Goal: Task Accomplishment & Management: Use online tool/utility

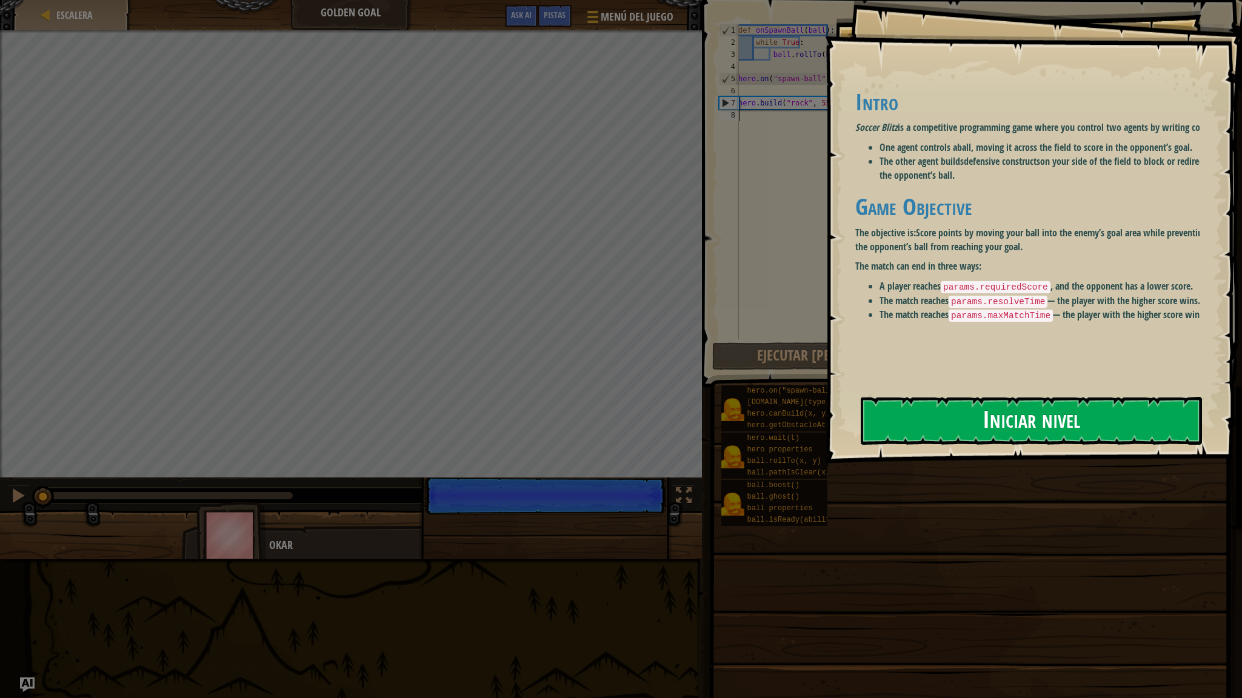
click at [906, 417] on button "Iniciar nivel" at bounding box center [1031, 421] width 341 height 48
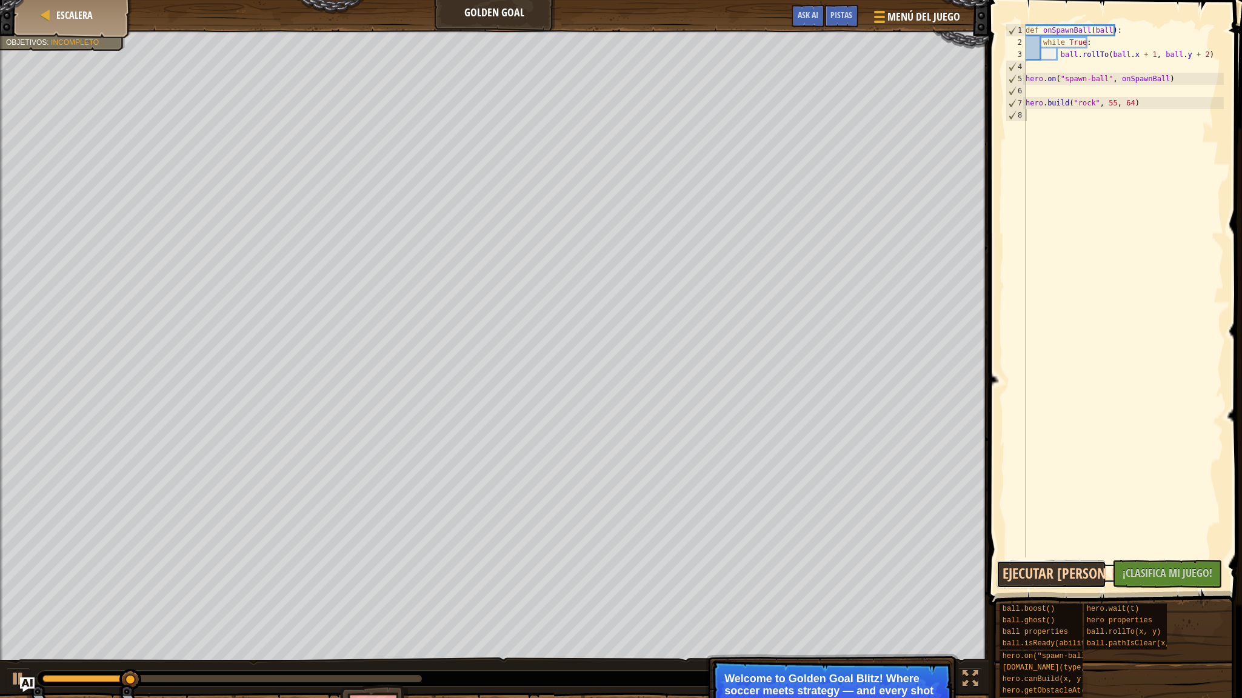
click at [1070, 575] on button "Ejecutar [PERSON_NAME]↵" at bounding box center [1052, 575] width 110 height 28
click at [1108, 107] on div "def onSpawnBall ( ball ) : while True : ball . rollTo ( ball . x + 1 , ball . y…" at bounding box center [1123, 303] width 201 height 558
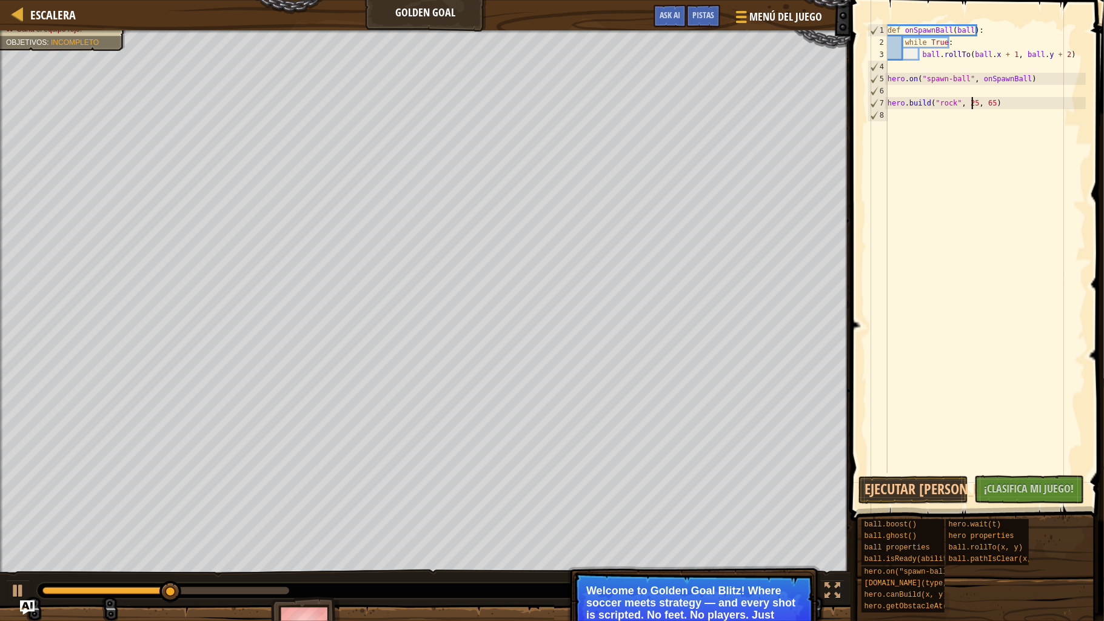
scroll to position [5, 7]
type textarea "[DOMAIN_NAME]("rock", 25, 62)"
click at [1061, 92] on div "def onSpawnBall ( ball ) : while True : ball . rollTo ( ball . x + 1 , ball . y…" at bounding box center [985, 260] width 201 height 473
click at [761, 585] on p "Welcome to Golden Goal Blitz! Where soccer meets strategy — and every shot is s…" at bounding box center [693, 608] width 215 height 49
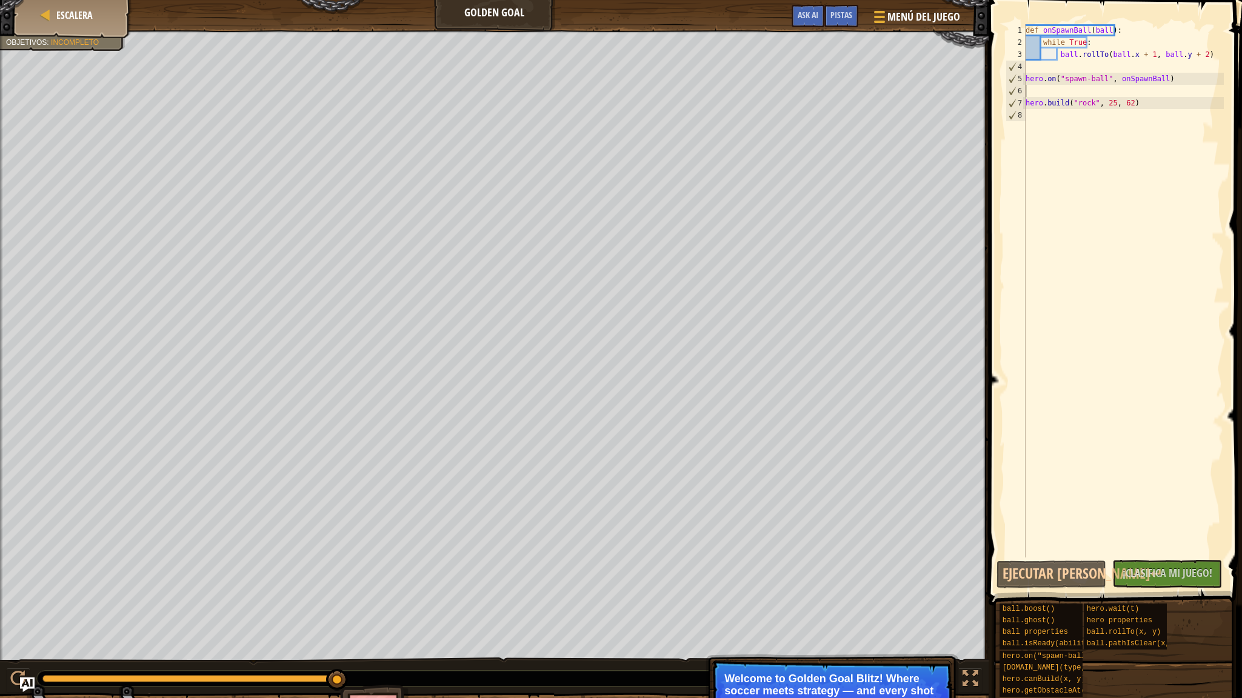
click at [857, 671] on p "Saltar (esc) Continuar Welcome to Golden Goal Blitz! Where soccer meets strateg…" at bounding box center [832, 706] width 241 height 92
click at [973, 684] on div at bounding box center [971, 679] width 16 height 16
click at [1066, 173] on div "def onSpawnBall ( ball ) : while True : ball . rollTo ( ball . x + 1 , ball . y…" at bounding box center [1123, 303] width 201 height 558
click at [1086, 573] on button "Ejecutar [PERSON_NAME]↵" at bounding box center [1052, 575] width 110 height 28
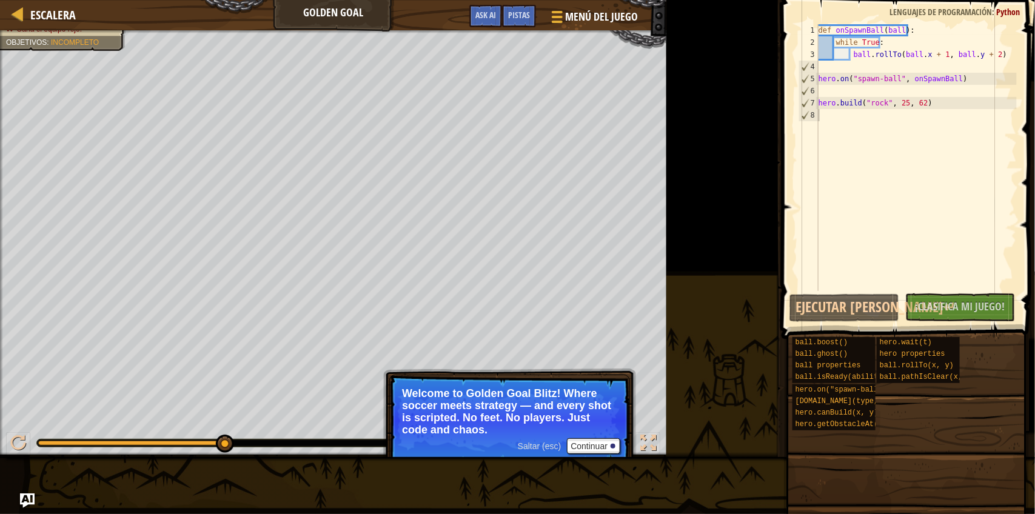
scroll to position [7, 0]
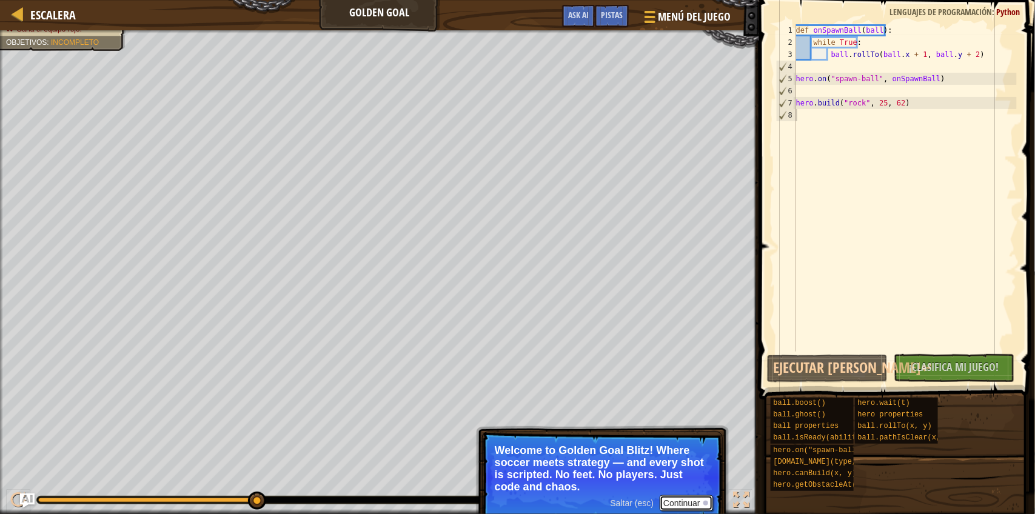
click at [693, 504] on button "Continuar" at bounding box center [686, 503] width 53 height 16
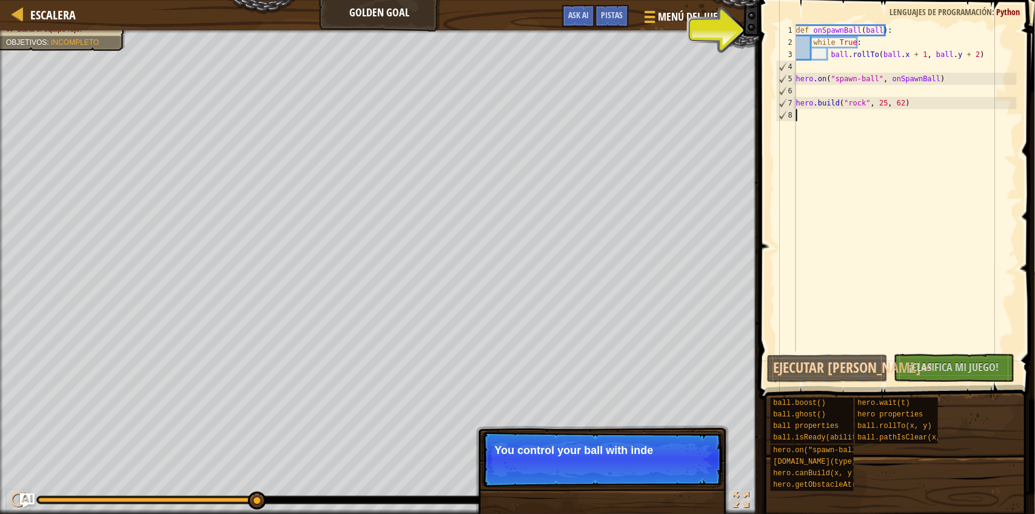
click at [946, 149] on div "def onSpawnBall ( ball ) : while True : ball . rollTo ( ball . x + 1 , ball . y…" at bounding box center [905, 200] width 223 height 352
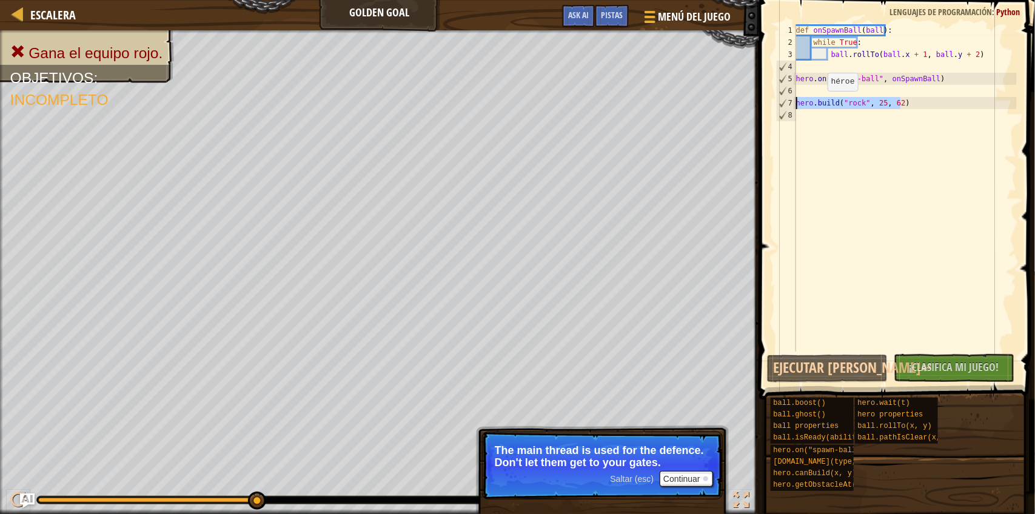
drag, startPoint x: 908, startPoint y: 101, endPoint x: 764, endPoint y: 101, distance: 144.3
click at [764, 101] on div "1 2 3 4 5 6 7 8 def onSpawnBall ( ball ) : while True : ball . rollTo ( ball . …" at bounding box center [894, 223] width 279 height 435
type textarea "[DOMAIN_NAME]("rock", 25, 62)"
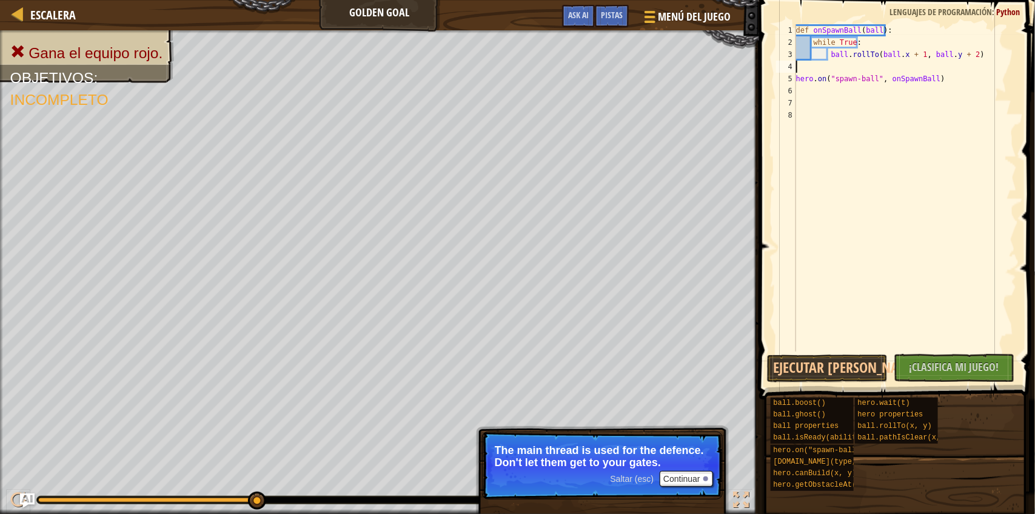
click at [849, 64] on div "def onSpawnBall ( ball ) : while True : ball . rollTo ( ball . x + 1 , ball . y…" at bounding box center [905, 200] width 223 height 352
paste textarea "[DOMAIN_NAME]("rock", 25, 62)"
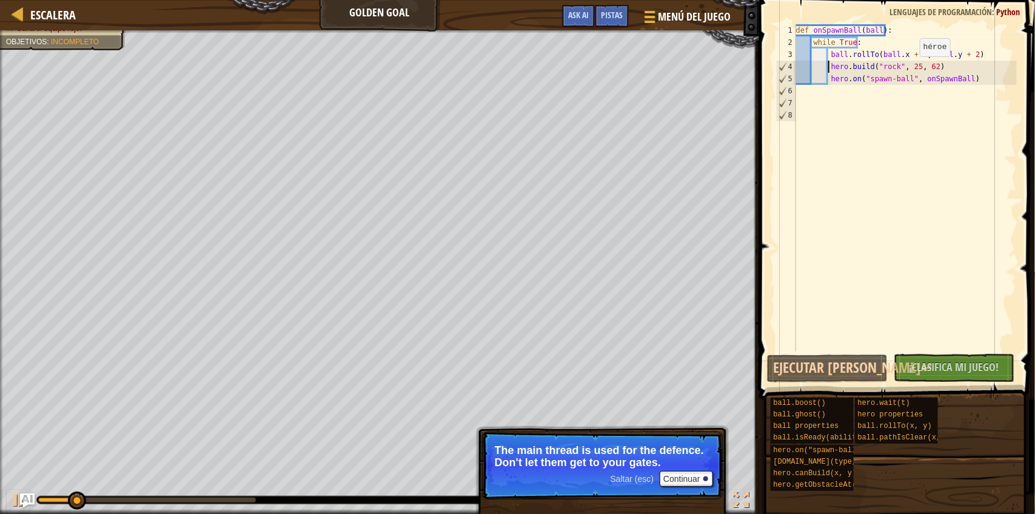
click at [909, 68] on div "def onSpawnBall ( ball ) : while True : ball . rollTo ( ball . x + 1 , ball . y…" at bounding box center [905, 200] width 223 height 352
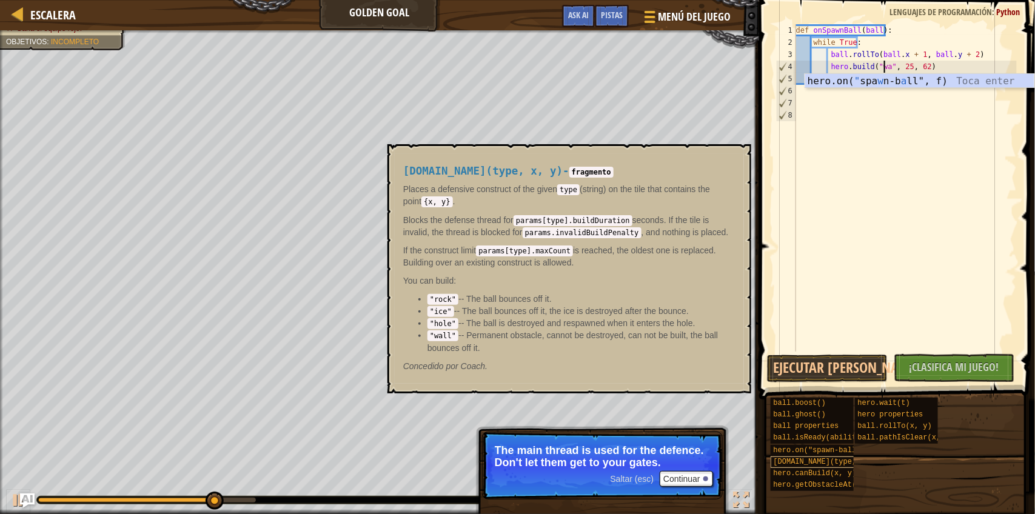
type textarea "[DOMAIN_NAME]("wall", 25, 62)"
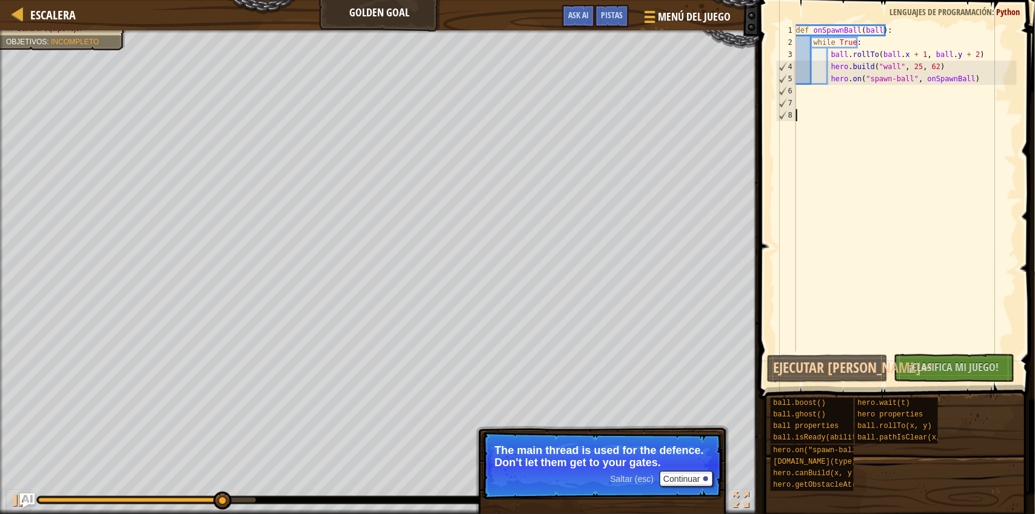
click at [844, 197] on div "def onSpawnBall ( ball ) : while True : ball . rollTo ( ball . x + 1 , ball . y…" at bounding box center [905, 200] width 223 height 352
